Goal: Information Seeking & Learning: Learn about a topic

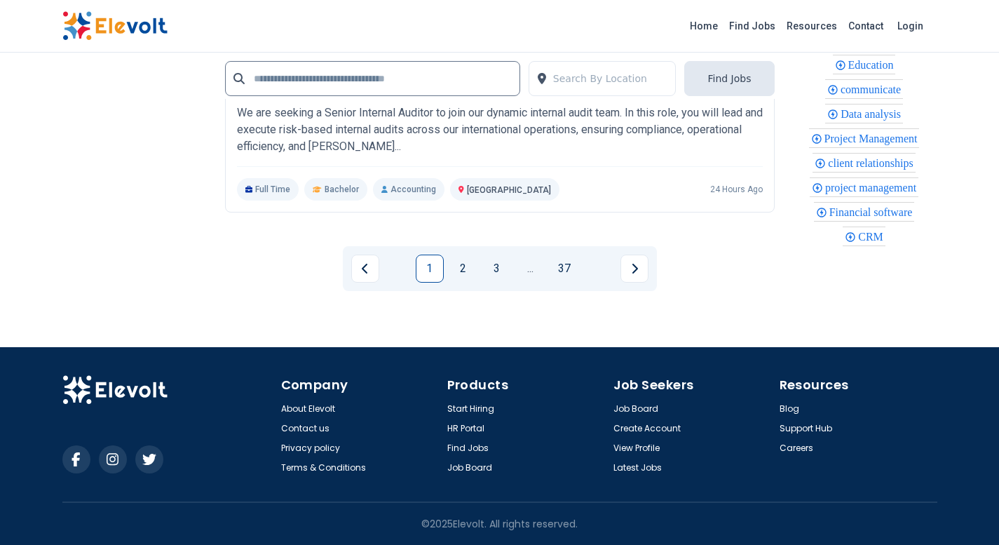
scroll to position [3487, 0]
click at [473, 264] on link "2" at bounding box center [463, 268] width 28 height 28
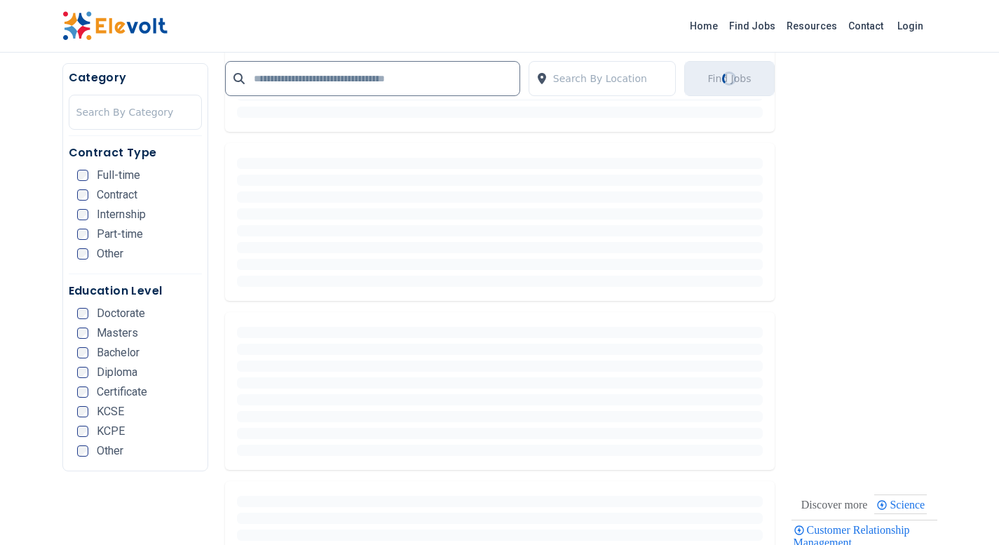
scroll to position [491, 0]
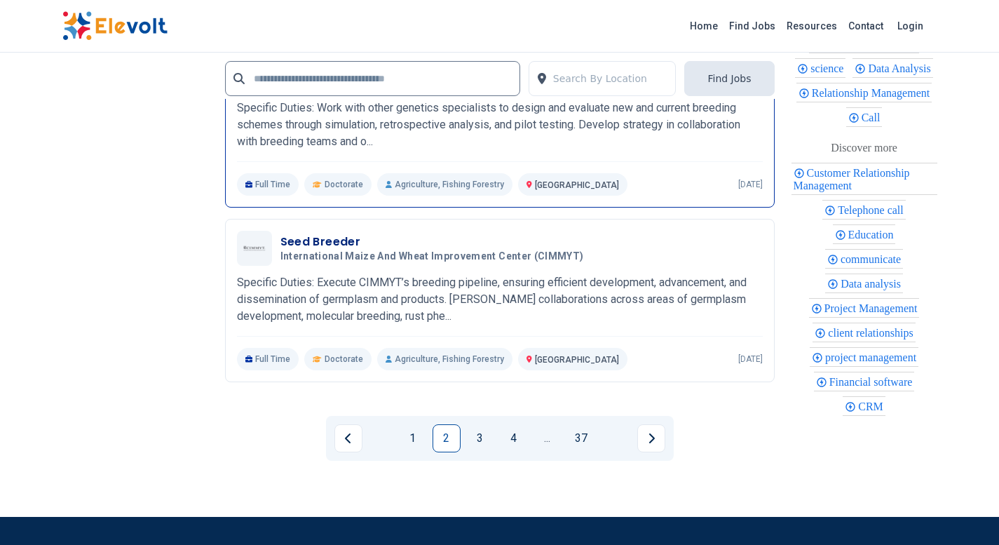
scroll to position [3505, 0]
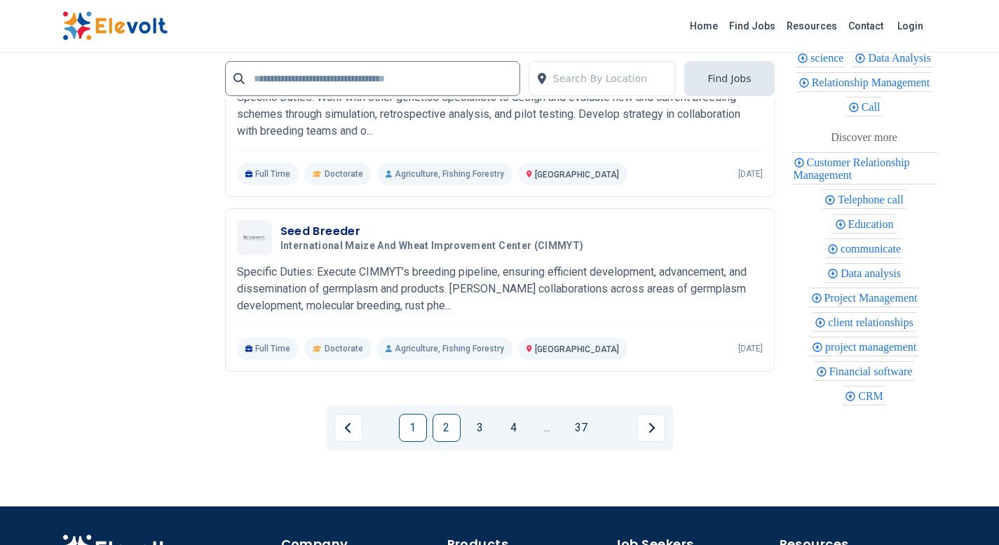
click at [420, 431] on link "1" at bounding box center [413, 428] width 28 height 28
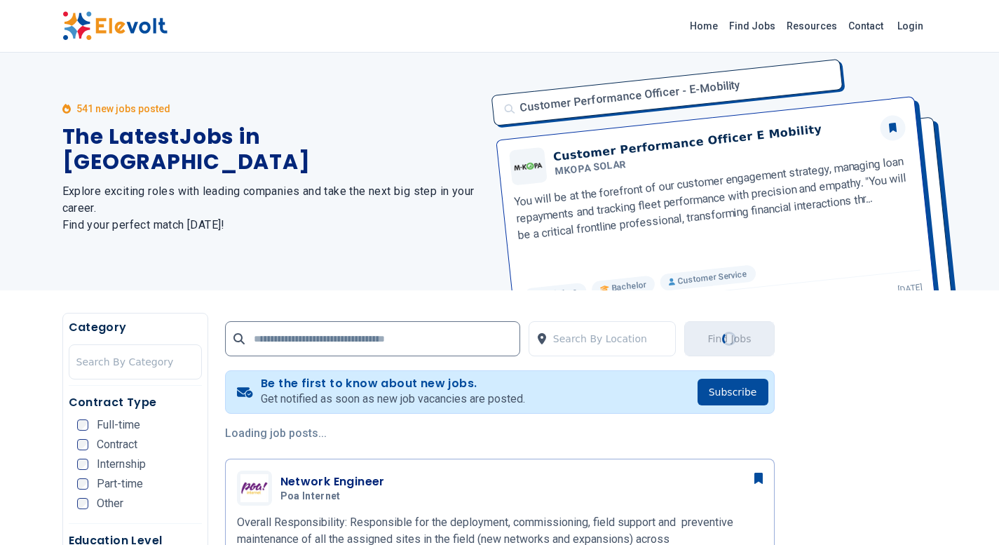
scroll to position [0, 0]
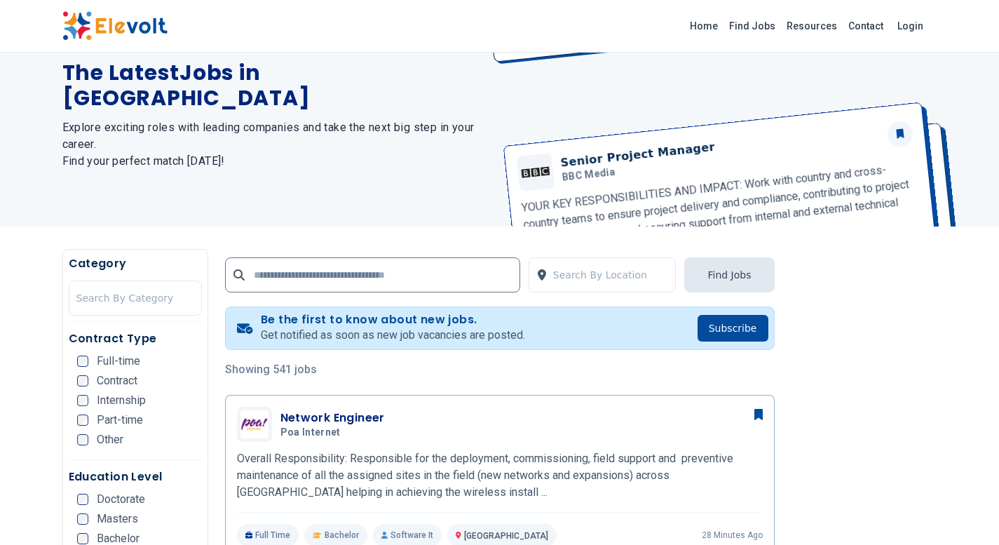
scroll to position [210, 0]
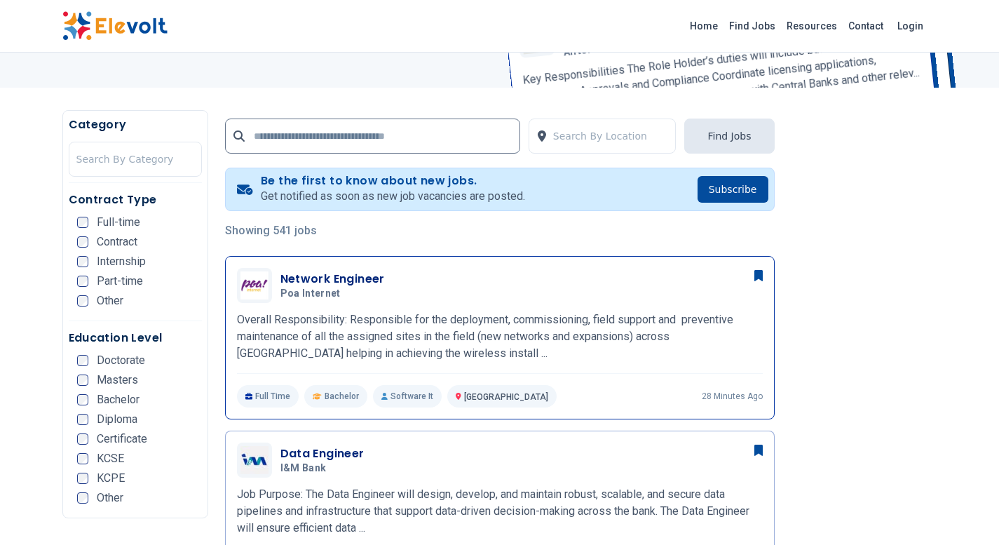
click at [321, 276] on h3 "Network Engineer" at bounding box center [332, 279] width 104 height 17
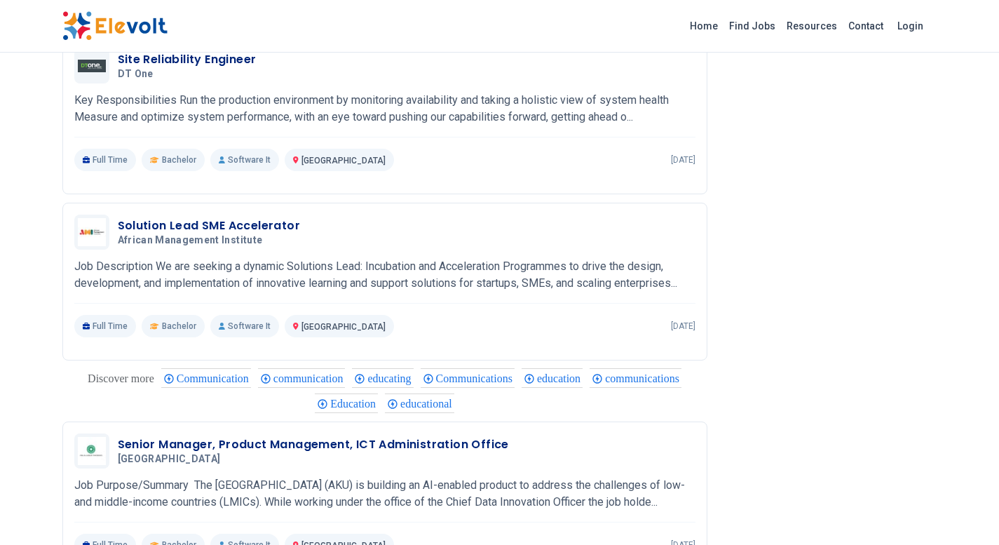
scroll to position [696, 0]
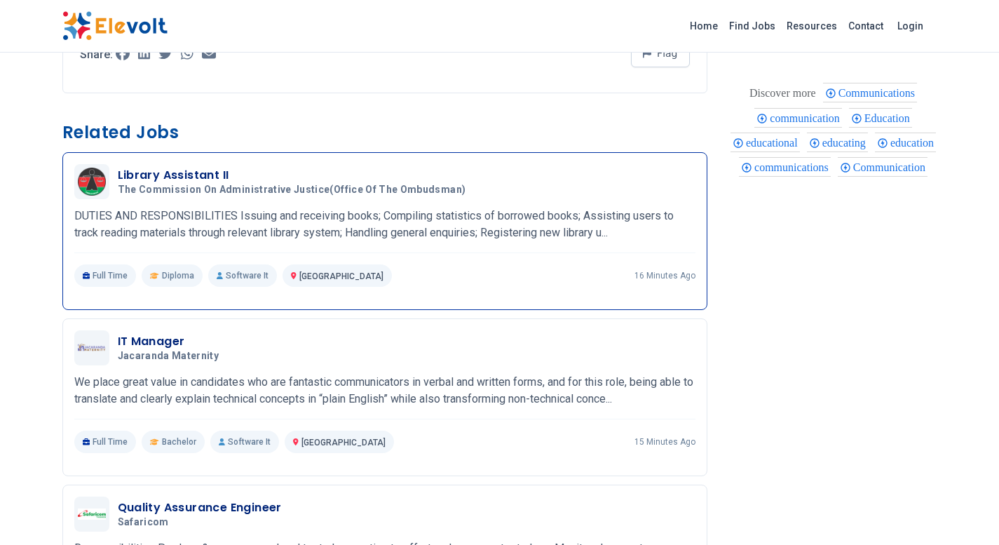
scroll to position [696, 0]
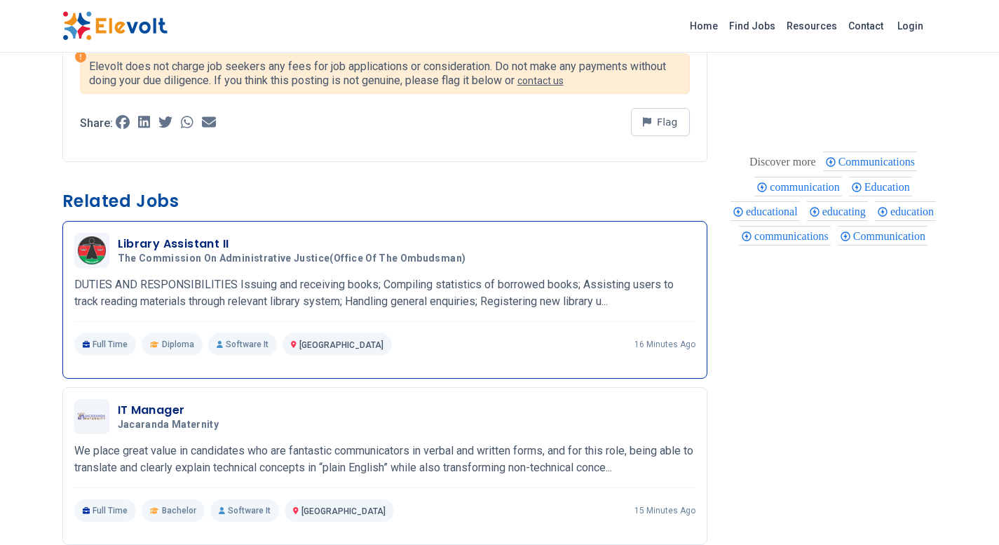
click at [160, 245] on h3 "Library Assistant II" at bounding box center [295, 244] width 354 height 17
